Goal: Task Accomplishment & Management: Complete application form

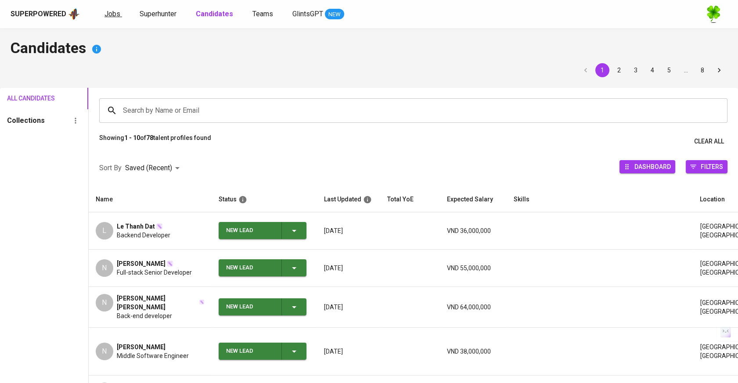
click at [119, 12] on link "Jobs" at bounding box center [114, 14] width 18 height 11
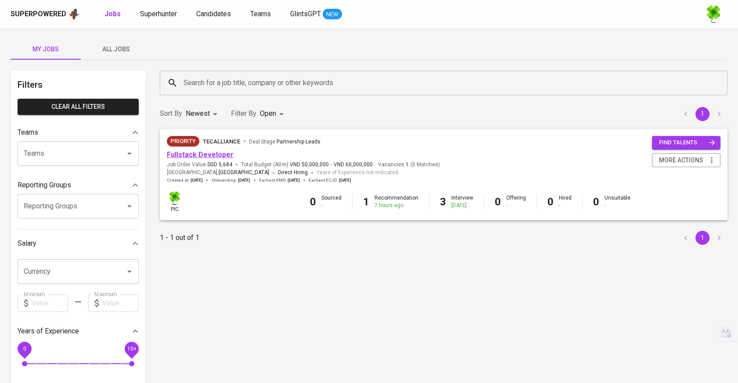
click at [208, 158] on link "Fullstack Developer" at bounding box center [200, 155] width 67 height 8
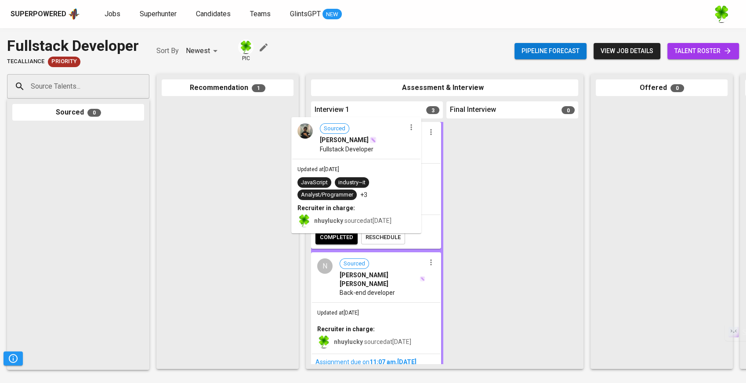
drag, startPoint x: 245, startPoint y: 160, endPoint x: 384, endPoint y: 177, distance: 140.3
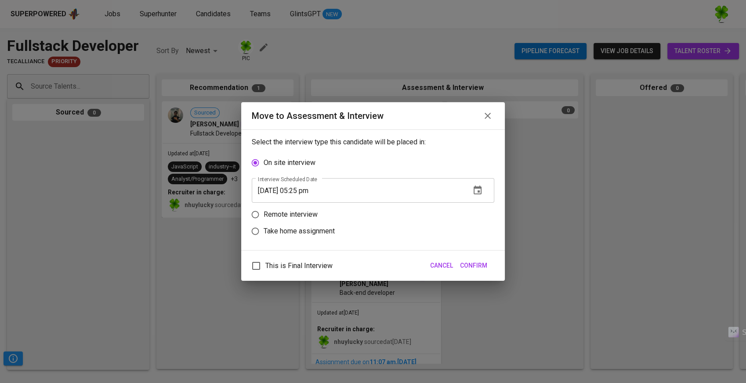
click at [294, 226] on p "Take home assignment" at bounding box center [298, 231] width 71 height 11
click at [263, 226] on input "Take home assignment" at bounding box center [255, 231] width 17 height 17
radio input "true"
click at [476, 223] on icon "button" at bounding box center [477, 224] width 11 height 11
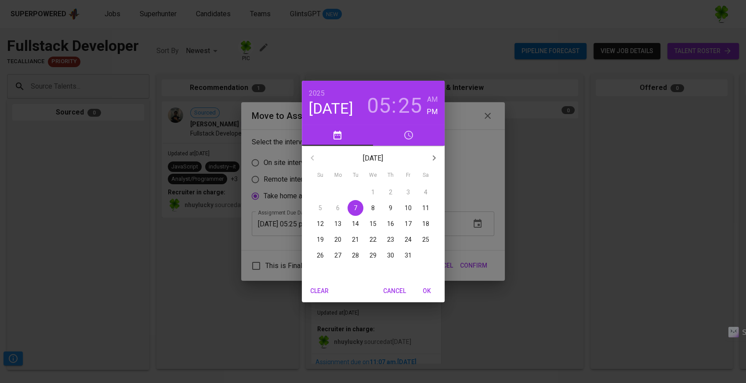
click at [409, 204] on p "10" at bounding box center [407, 208] width 7 height 9
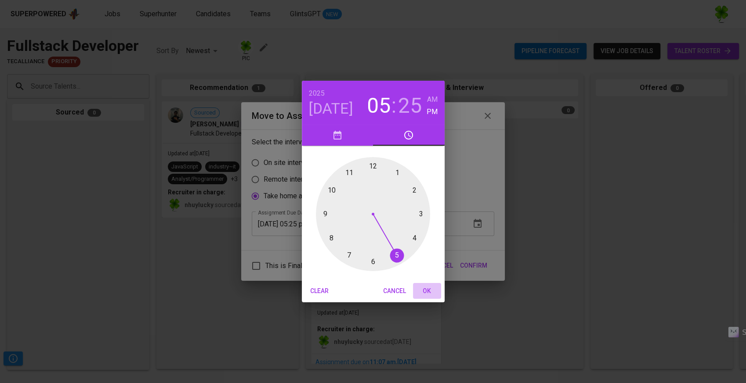
click at [425, 292] on span "OK" at bounding box center [426, 291] width 21 height 11
type input "[DATE] 05:25 pm"
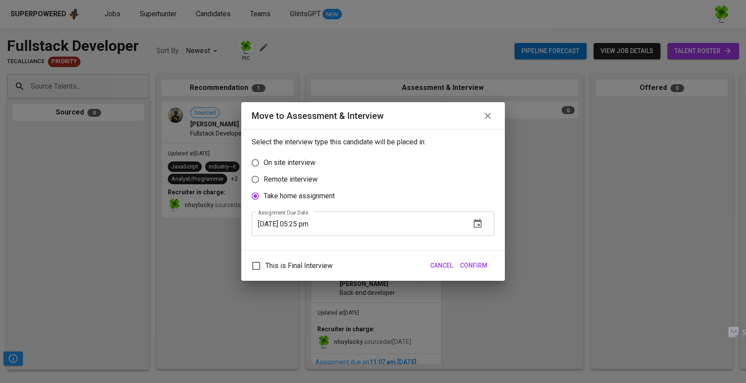
click at [470, 265] on span "Confirm" at bounding box center [473, 265] width 27 height 11
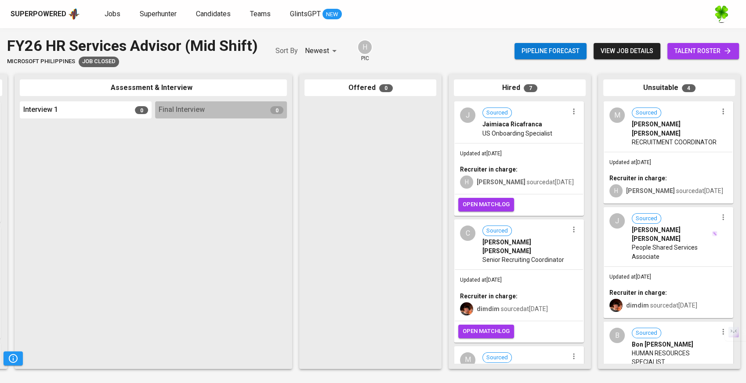
scroll to position [0, 300]
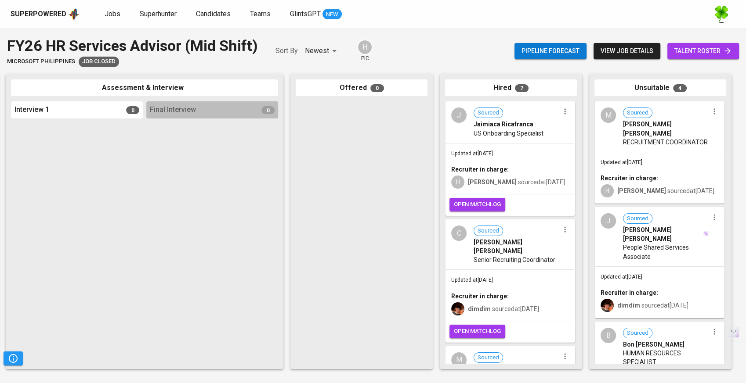
click at [546, 175] on div "H hazel sourced at Sep 24, 2025" at bounding box center [510, 181] width 118 height 15
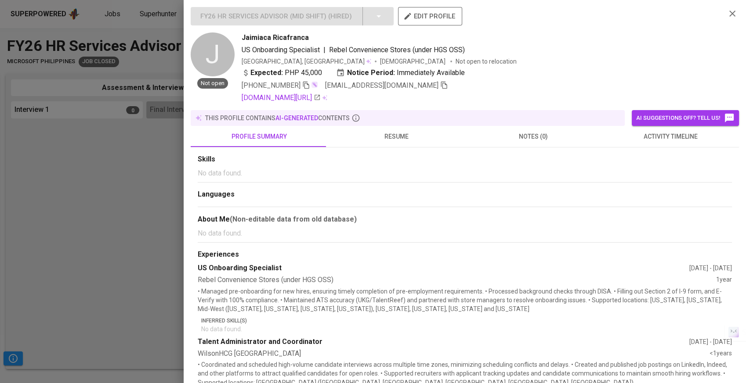
click at [662, 139] on span "activity timeline" at bounding box center [670, 136] width 126 height 11
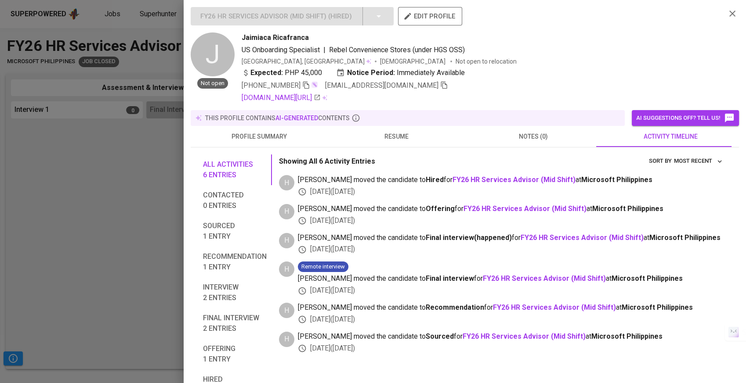
click at [157, 207] on div at bounding box center [373, 191] width 746 height 383
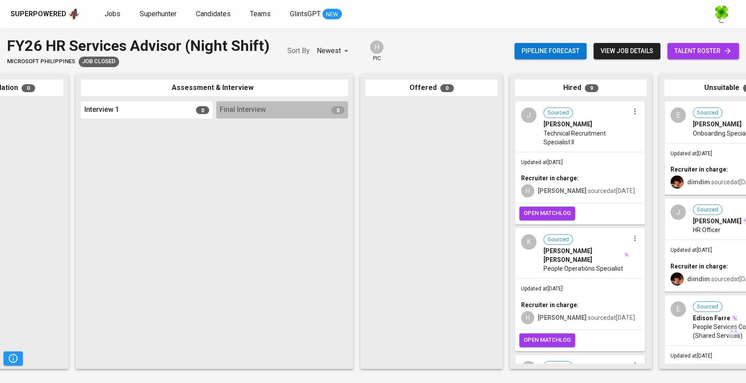
scroll to position [0, 300]
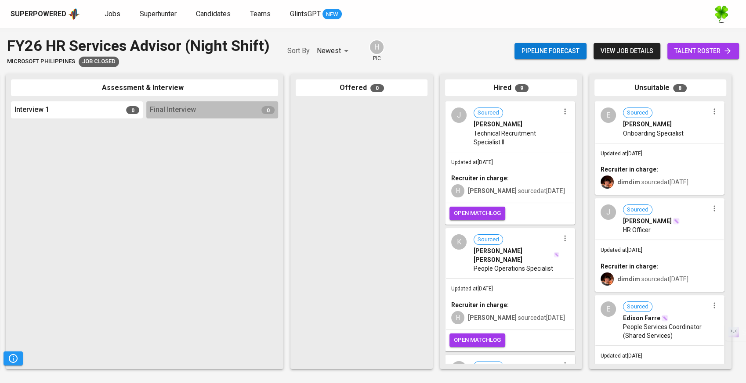
click at [669, 154] on div "Updated at Oct 01, 2025 Recruiter in charge: dimdim sourced at Sep 06, 2025" at bounding box center [659, 169] width 128 height 51
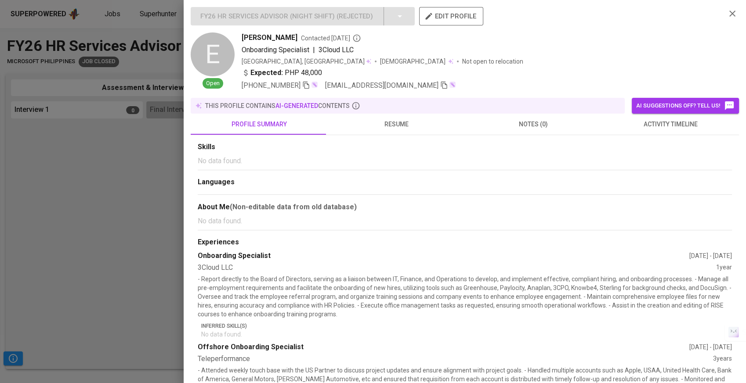
click at [654, 129] on span "activity timeline" at bounding box center [670, 124] width 126 height 11
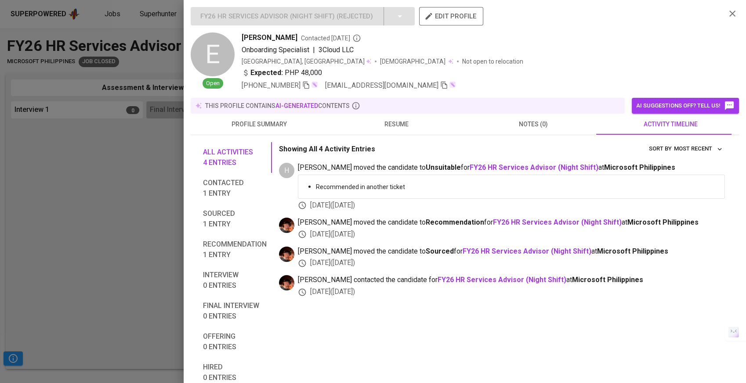
click at [103, 216] on div at bounding box center [373, 191] width 746 height 383
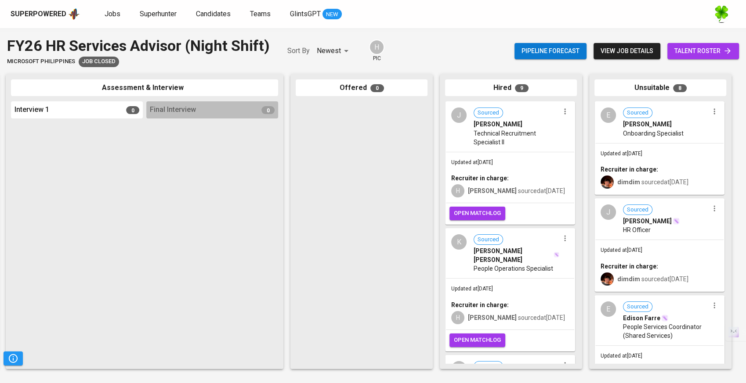
click at [664, 249] on div "Updated at Oct 01, 2025 Recruiter in charge: dimdim sourced at Sep 06, 2025" at bounding box center [659, 265] width 128 height 51
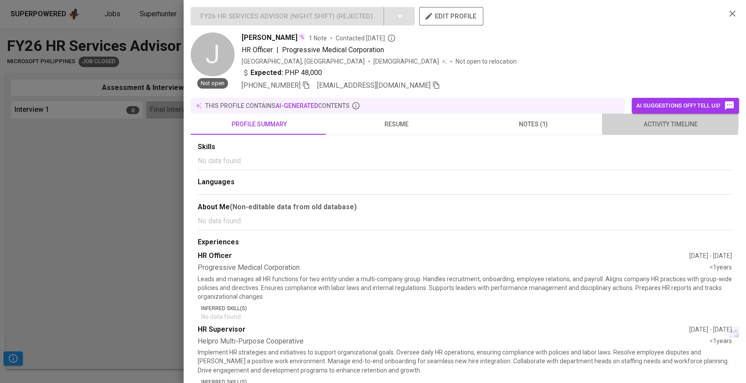
click at [636, 123] on span "activity timeline" at bounding box center [670, 124] width 126 height 11
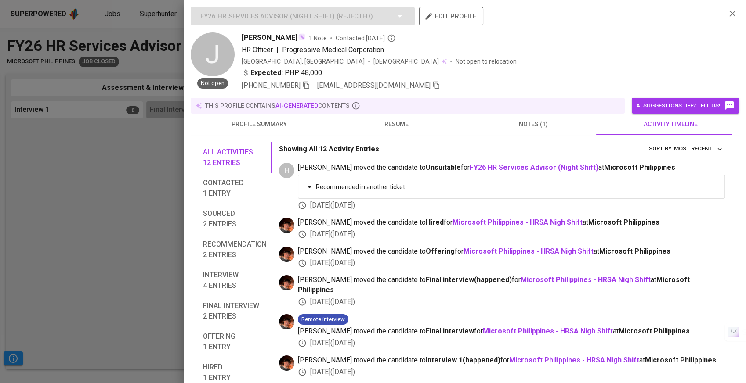
click at [133, 237] on div at bounding box center [373, 191] width 746 height 383
